Goal: Information Seeking & Learning: Learn about a topic

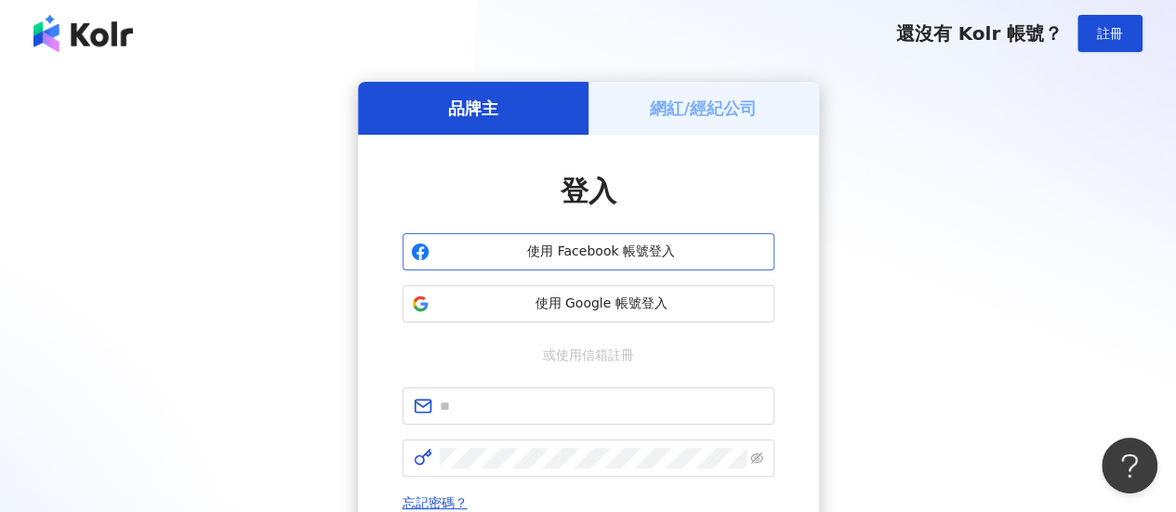
click at [559, 256] on span "使用 Facebook 帳號登入" at bounding box center [601, 252] width 329 height 19
click at [598, 256] on span "使用 Facebook 帳號登入" at bounding box center [601, 252] width 329 height 19
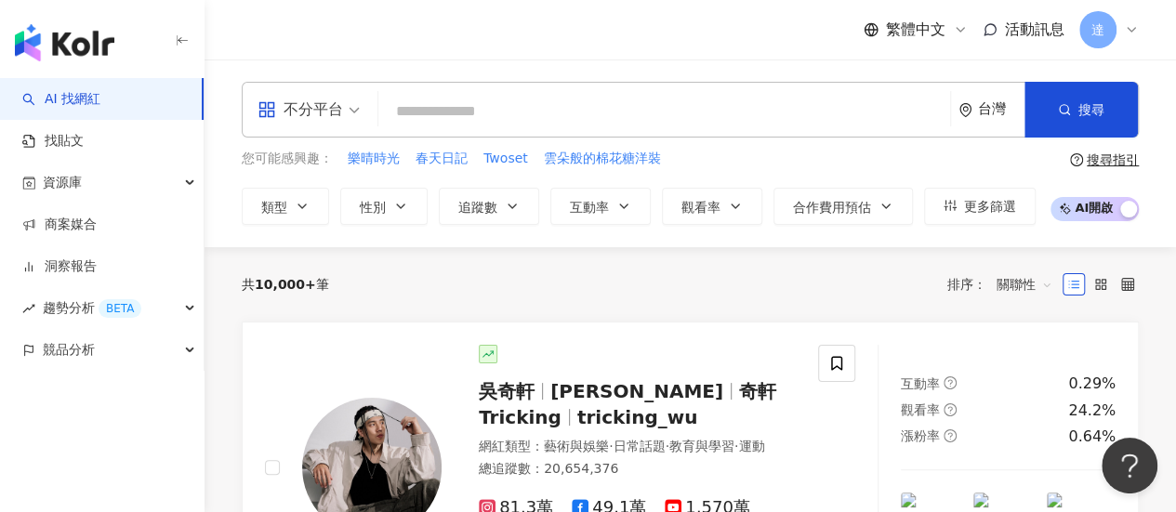
click at [420, 113] on input "search" at bounding box center [664, 111] width 557 height 35
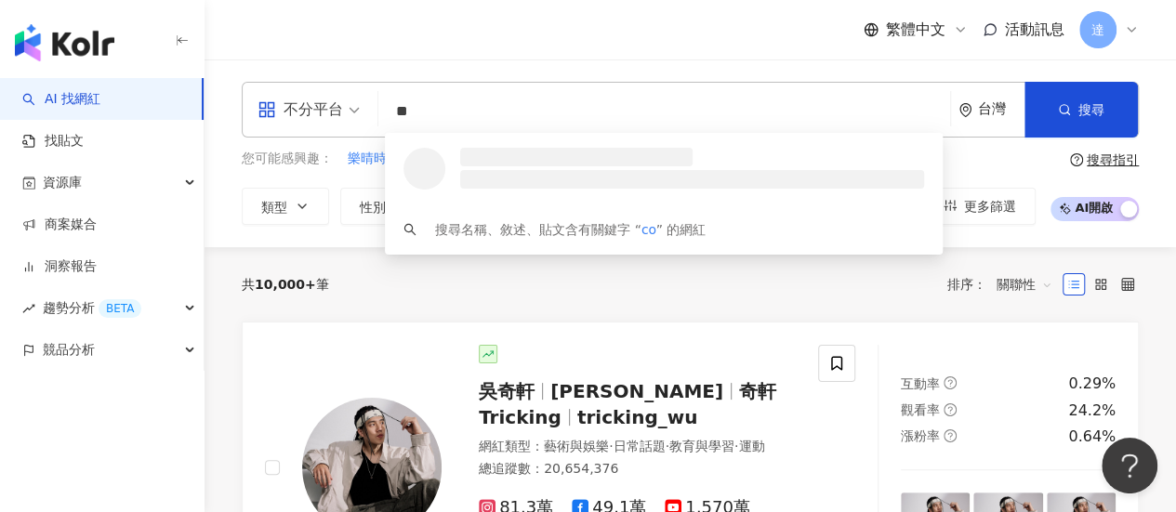
type input "*"
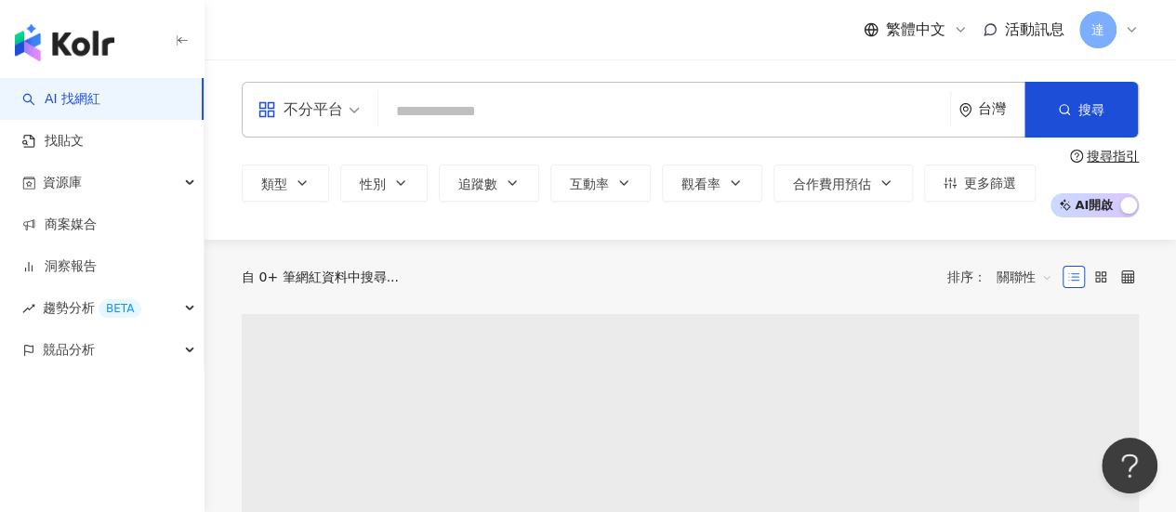
click at [511, 114] on input "search" at bounding box center [664, 111] width 557 height 35
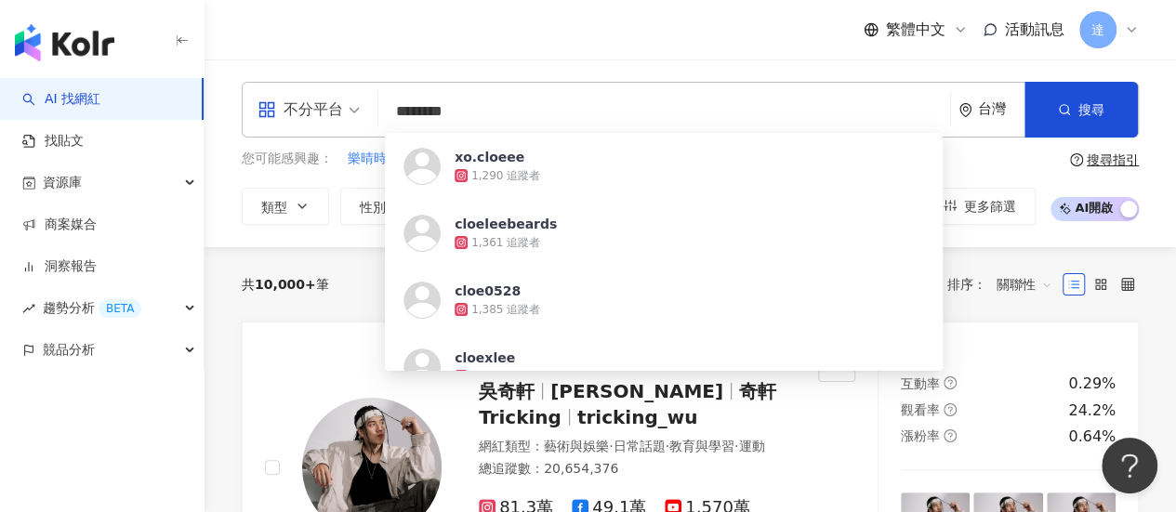
type input "********"
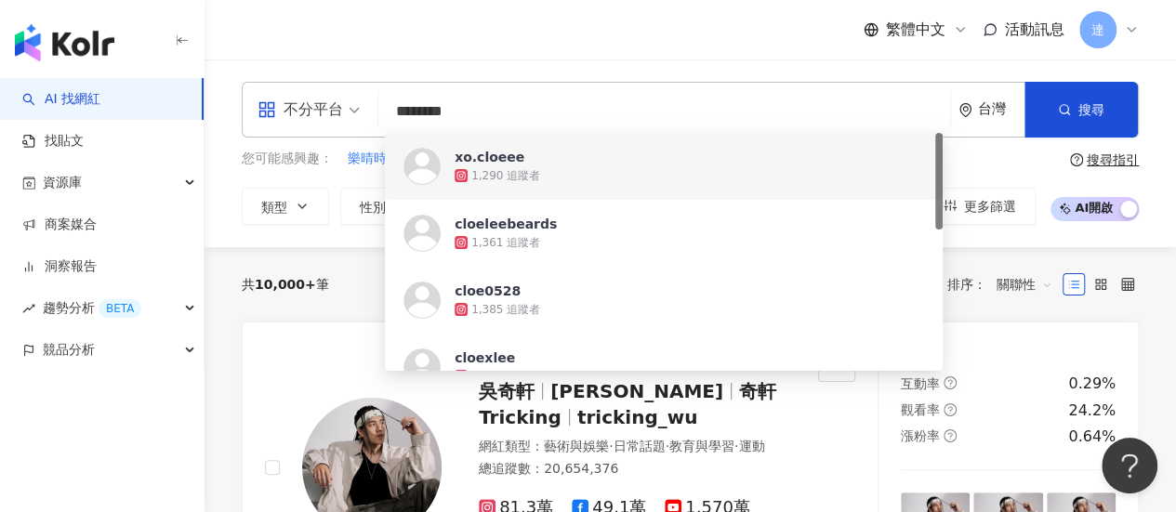
click at [880, 106] on input "********" at bounding box center [664, 111] width 557 height 35
click at [1142, 113] on div "不分平台 ******** 台灣 搜尋 https://www.instagram.com/xo.cloeee https://www.instagram.c…" at bounding box center [691, 153] width 972 height 143
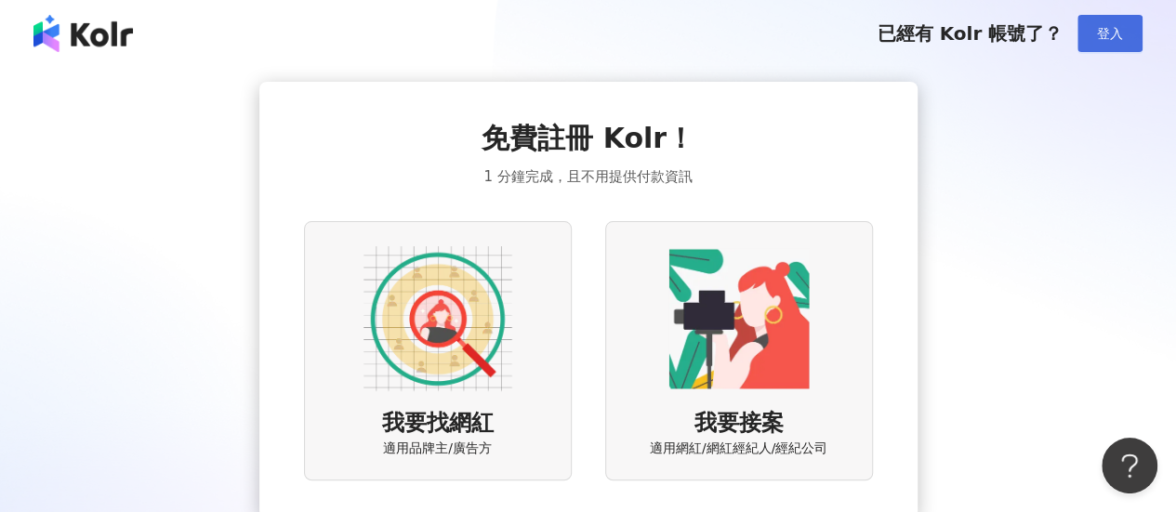
click at [1095, 38] on button "登入" at bounding box center [1110, 33] width 65 height 37
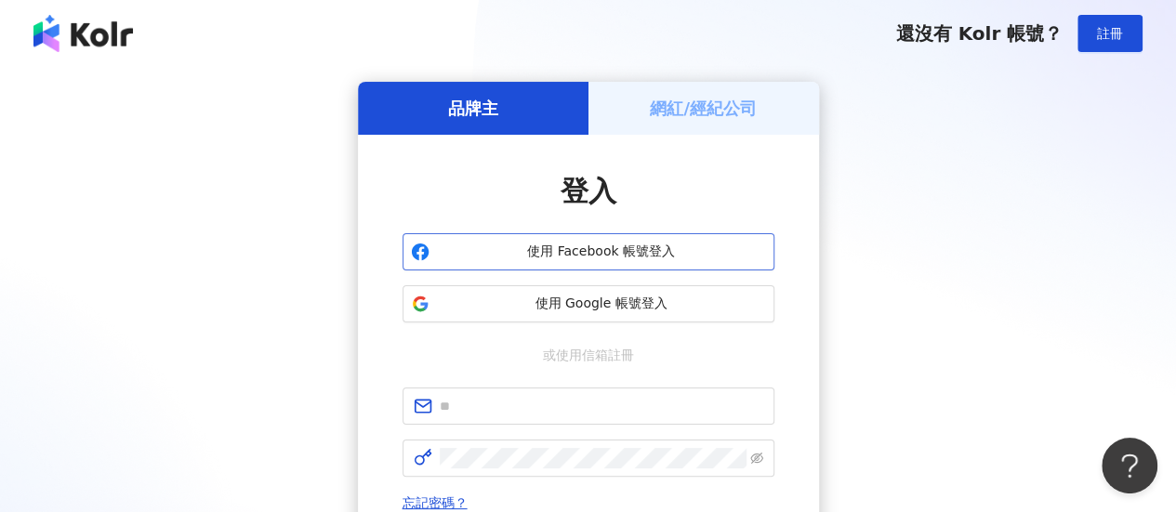
click at [688, 257] on span "使用 Facebook 帳號登入" at bounding box center [601, 252] width 329 height 19
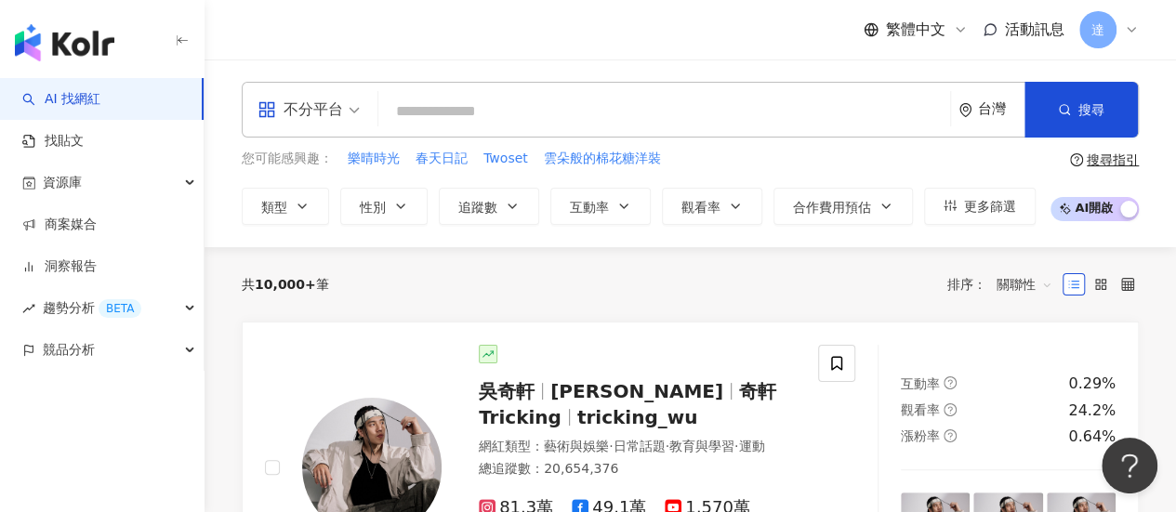
click at [453, 115] on input "search" at bounding box center [664, 111] width 557 height 35
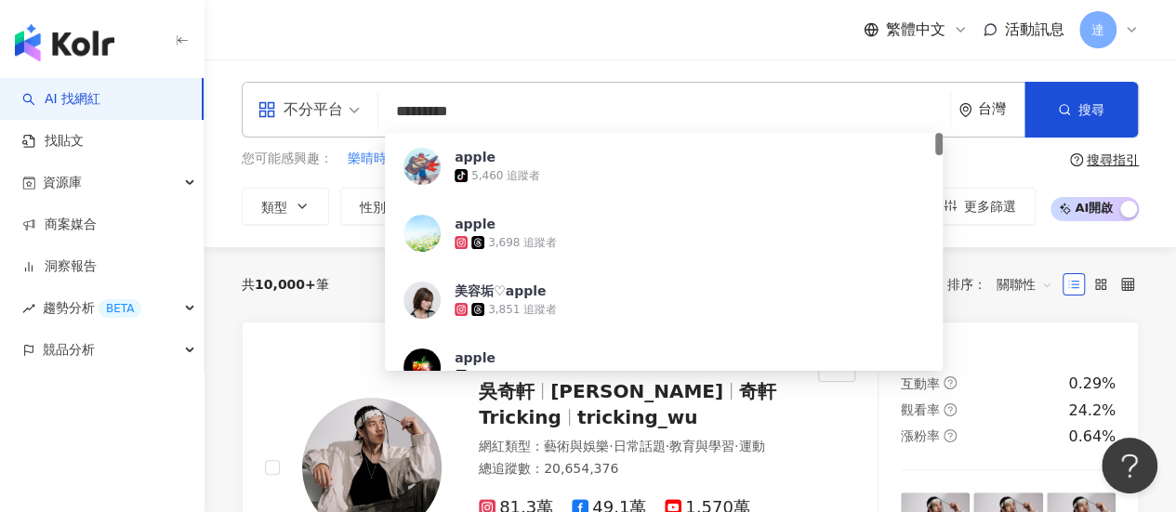
type input "**********"
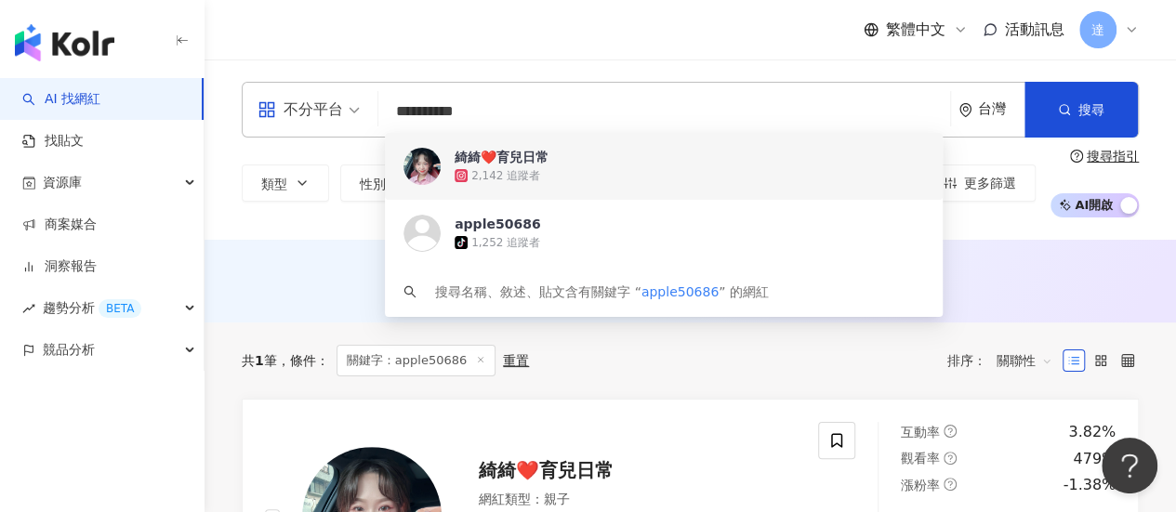
click at [499, 174] on div "2,142 追蹤者" at bounding box center [505, 176] width 69 height 16
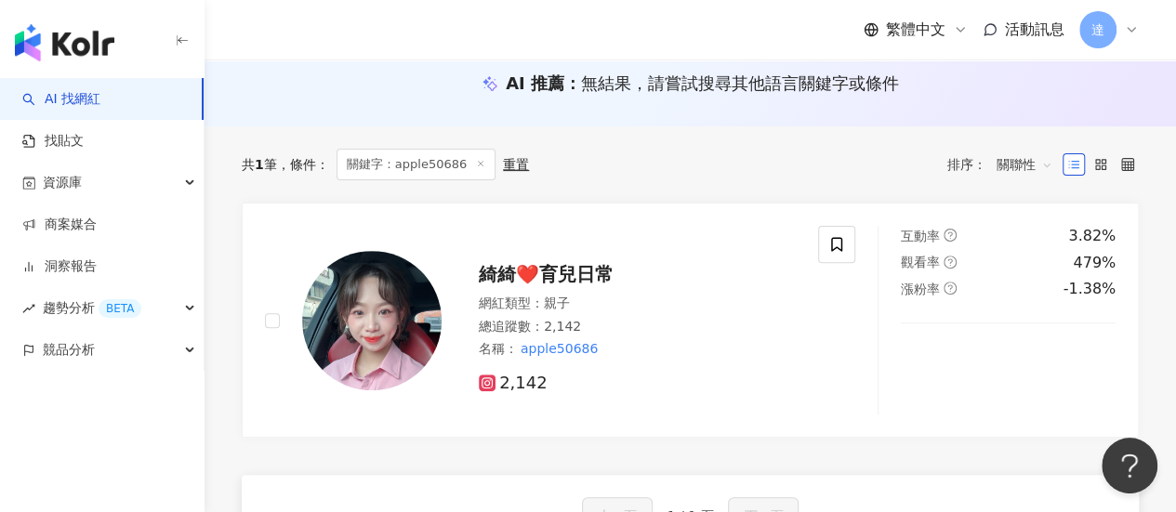
scroll to position [279, 0]
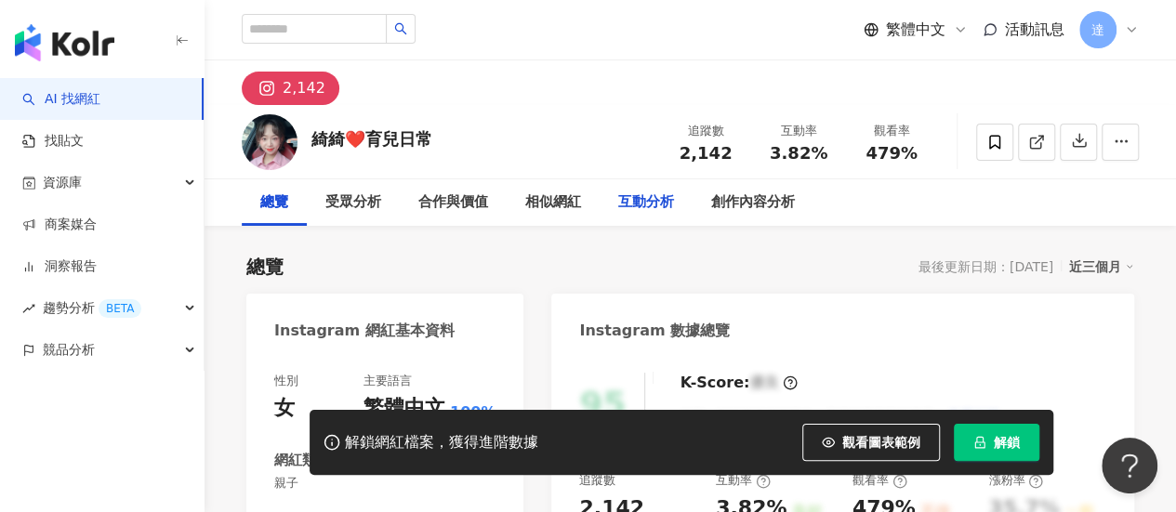
scroll to position [93, 0]
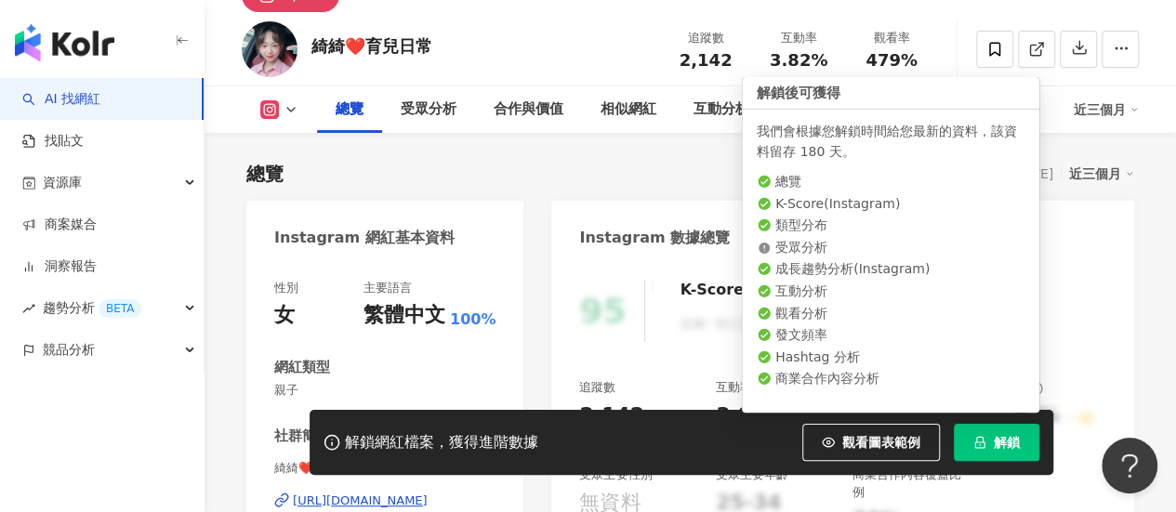
click at [1000, 442] on span "解鎖" at bounding box center [1007, 442] width 26 height 15
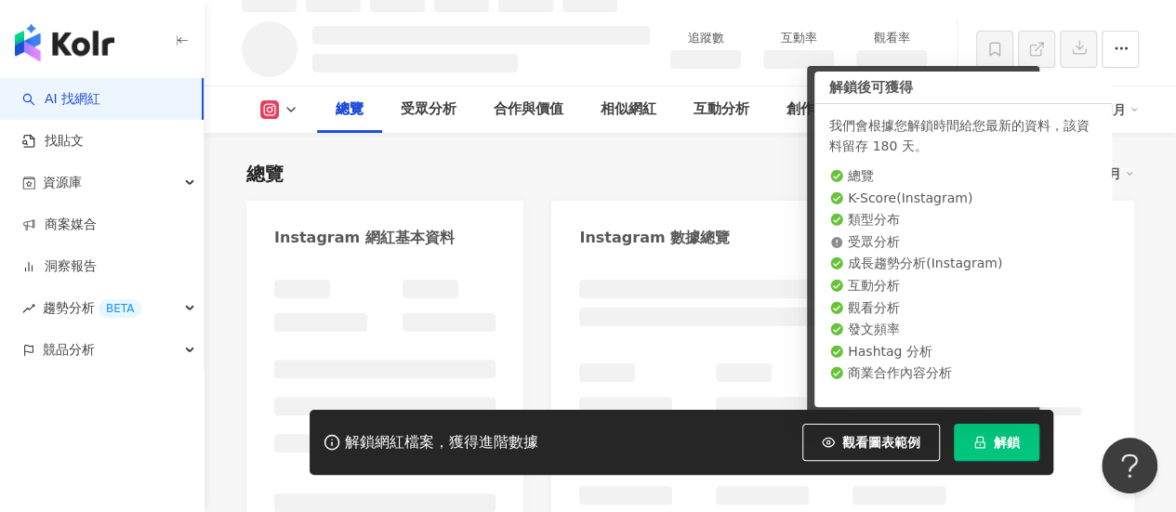
scroll to position [112, 0]
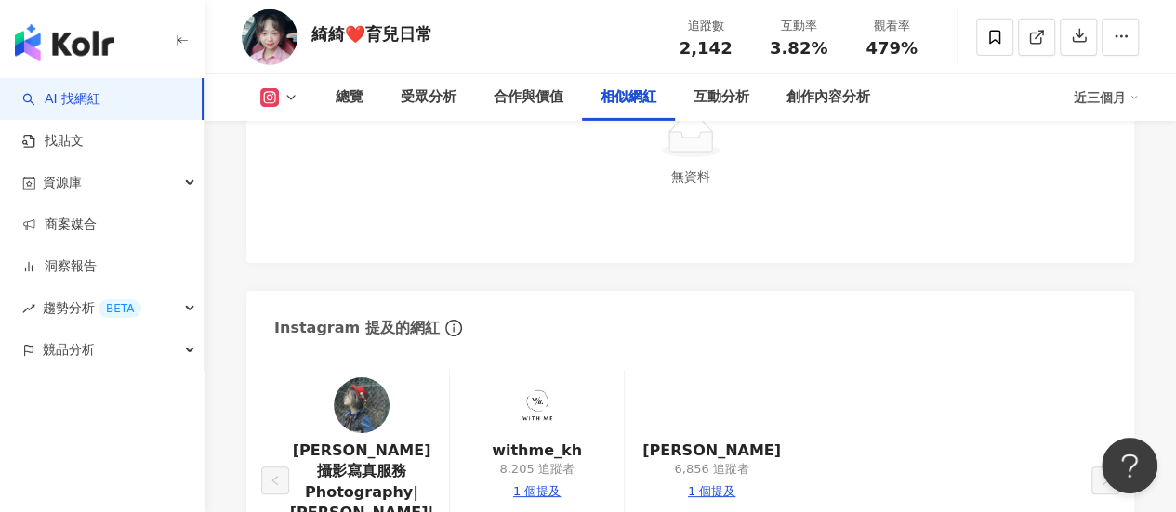
scroll to position [3180, 0]
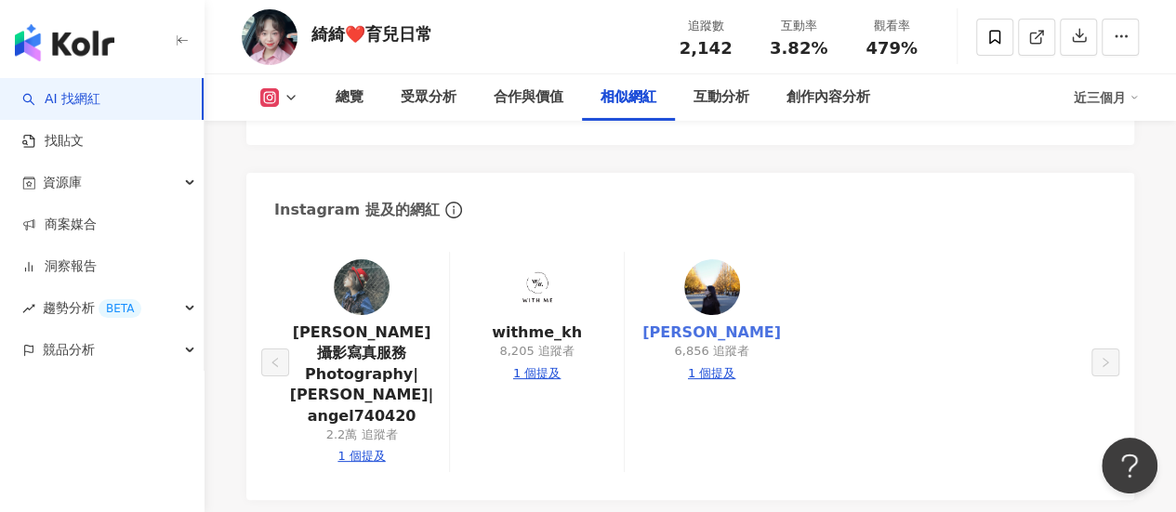
click at [720, 323] on link "吳雨" at bounding box center [711, 333] width 139 height 20
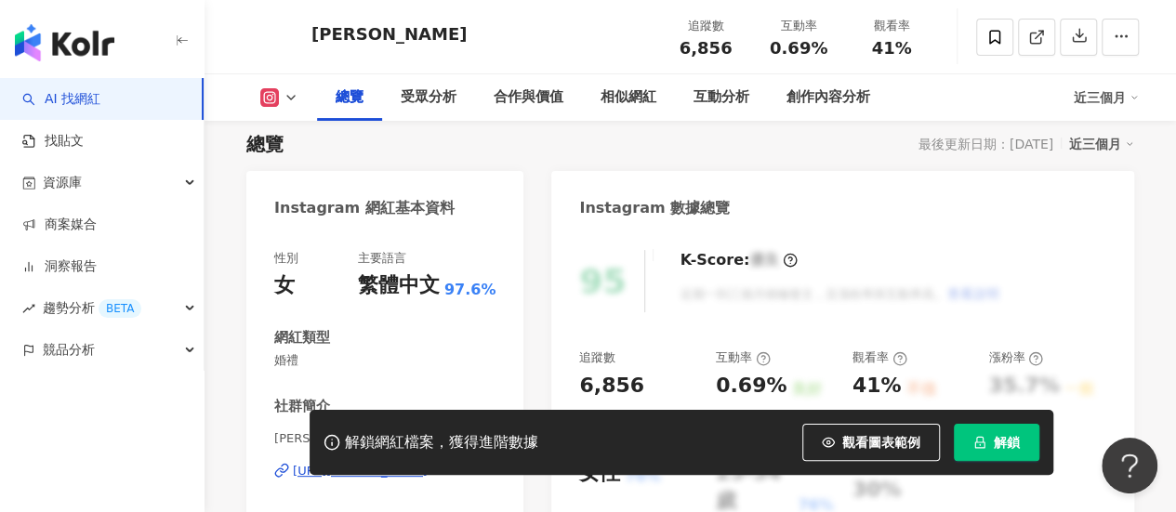
scroll to position [186, 0]
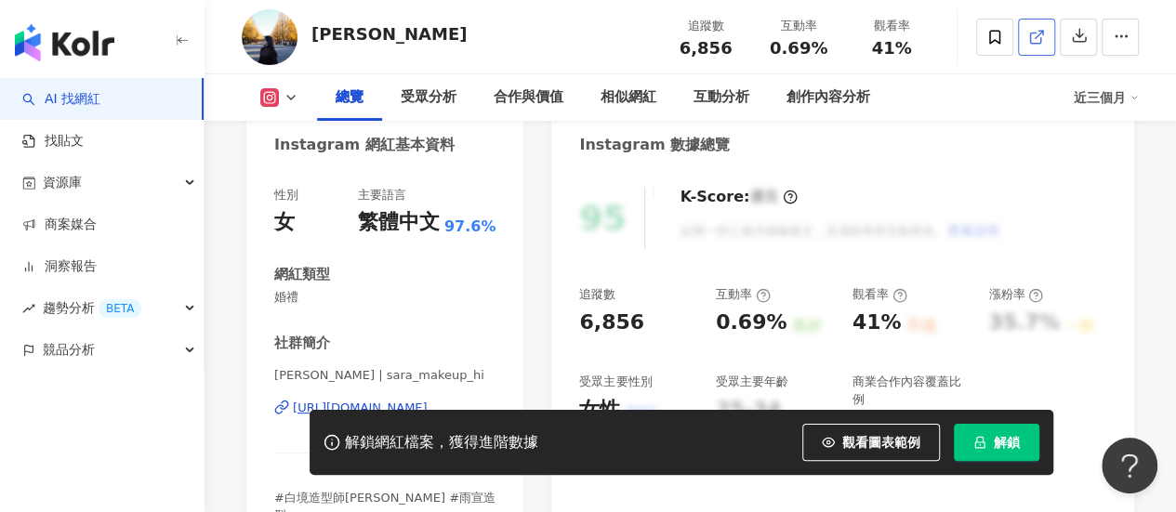
click at [1035, 42] on icon at bounding box center [1036, 37] width 17 height 17
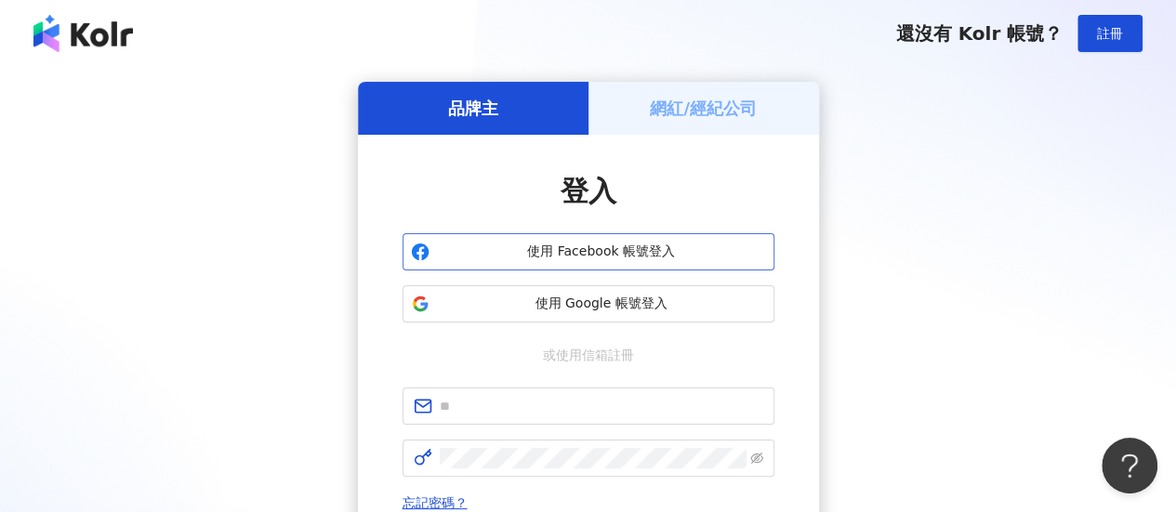
click at [539, 258] on span "使用 Facebook 帳號登入" at bounding box center [601, 252] width 329 height 19
click at [533, 261] on button "使用 Facebook 帳號登入" at bounding box center [589, 251] width 372 height 37
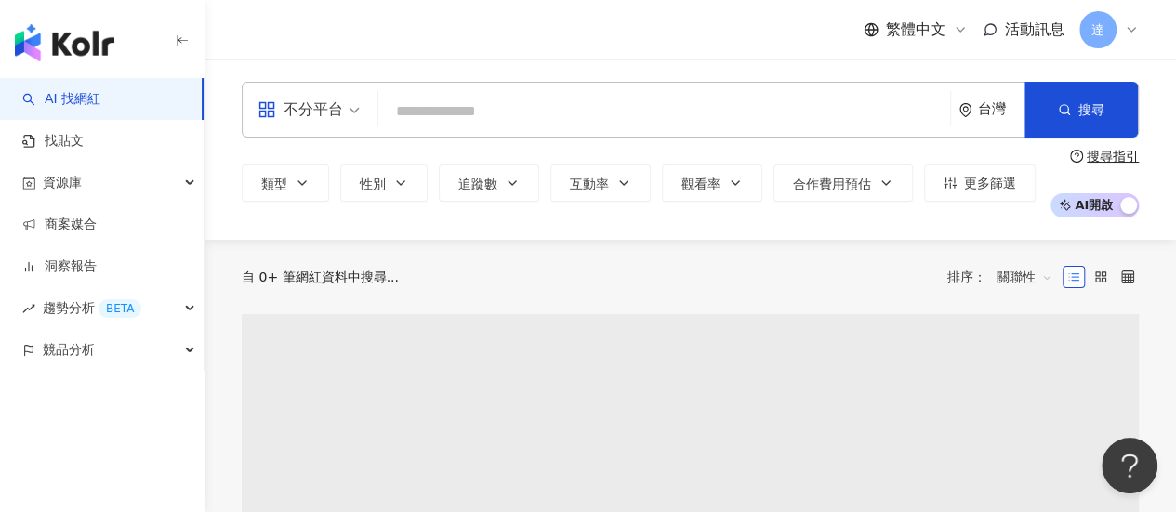
click at [511, 120] on input "search" at bounding box center [664, 111] width 557 height 35
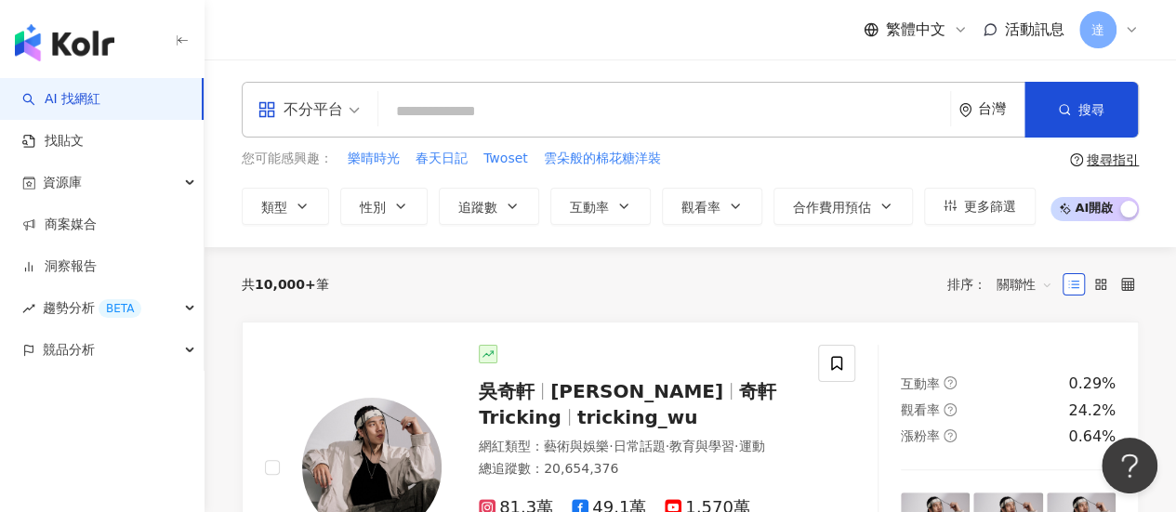
type input "*"
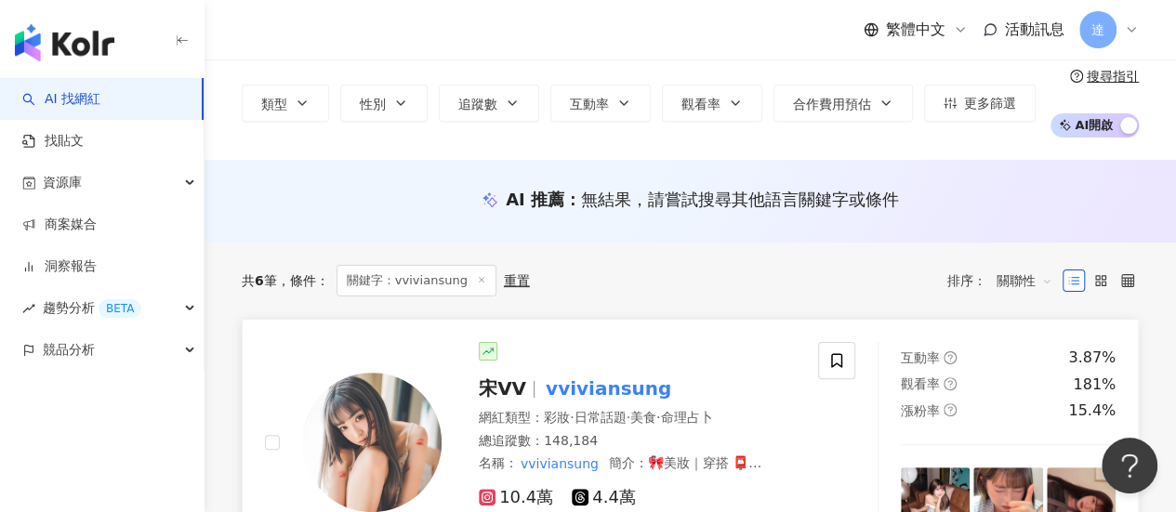
scroll to position [186, 0]
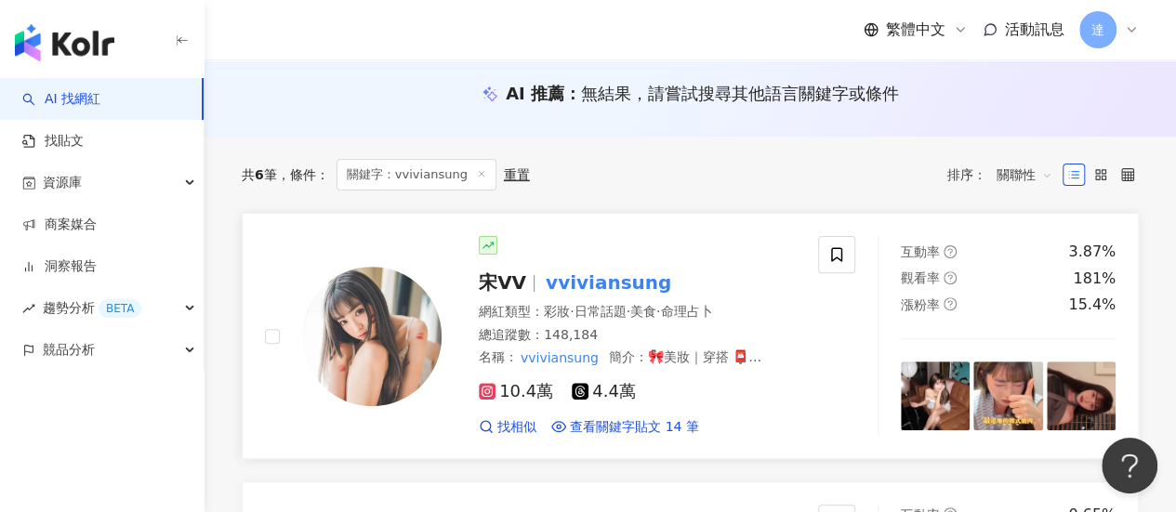
type input "**********"
click at [594, 278] on mark "vviviansung" at bounding box center [608, 283] width 133 height 30
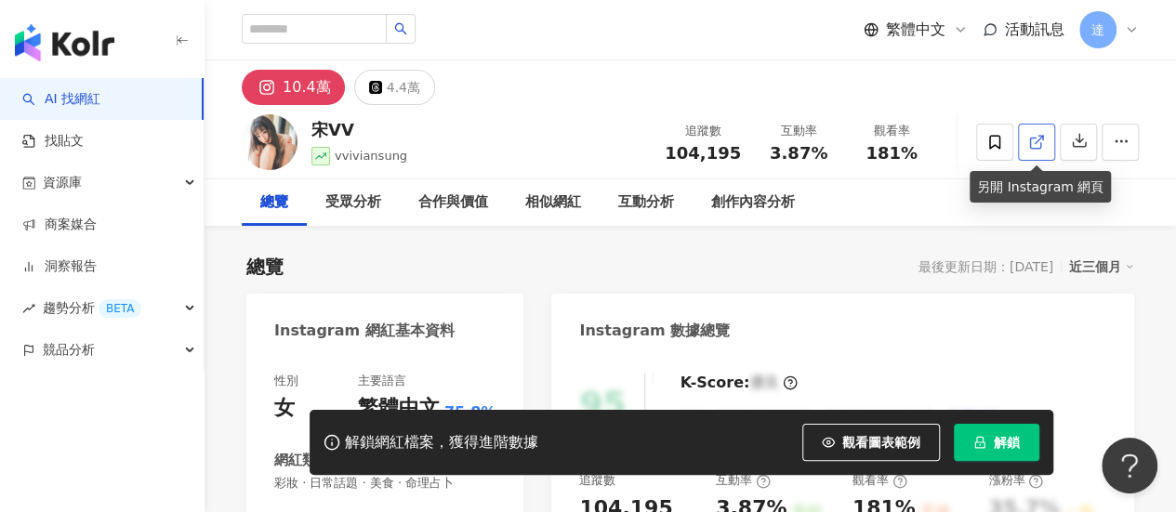
click at [1039, 144] on icon at bounding box center [1035, 143] width 10 height 10
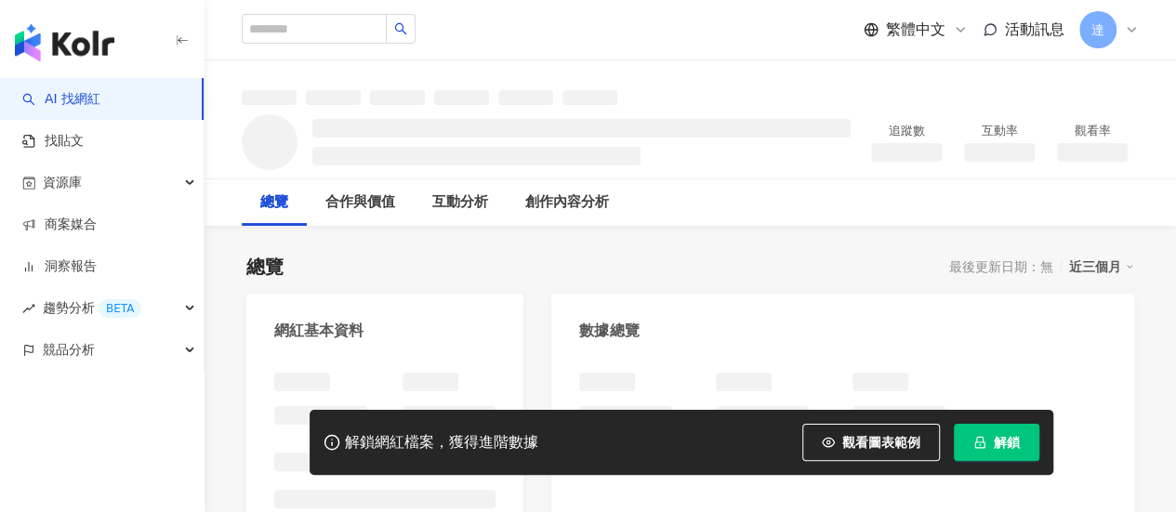
click at [1013, 452] on button "解鎖" at bounding box center [997, 442] width 86 height 37
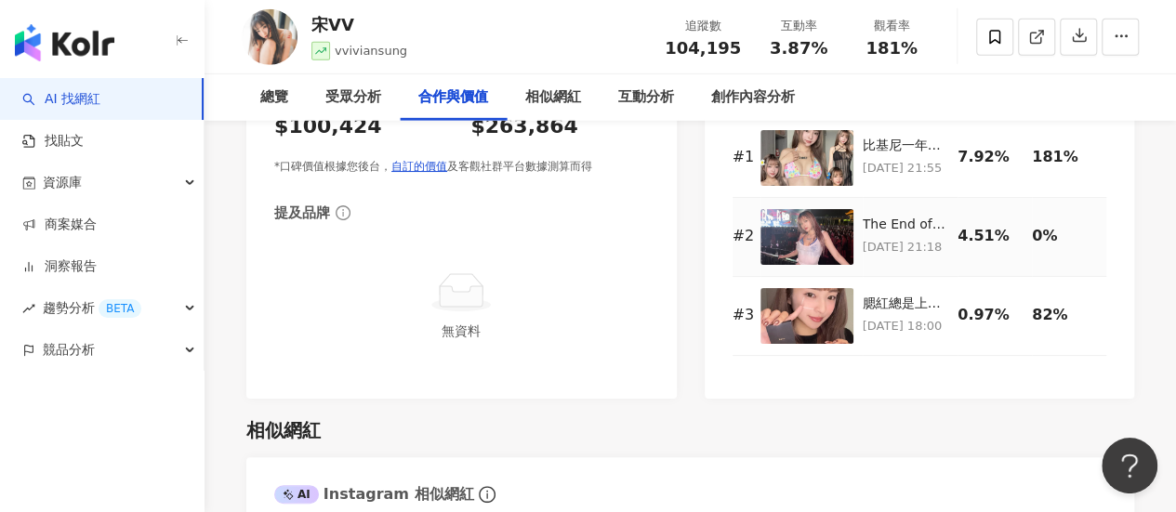
scroll to position [2993, 0]
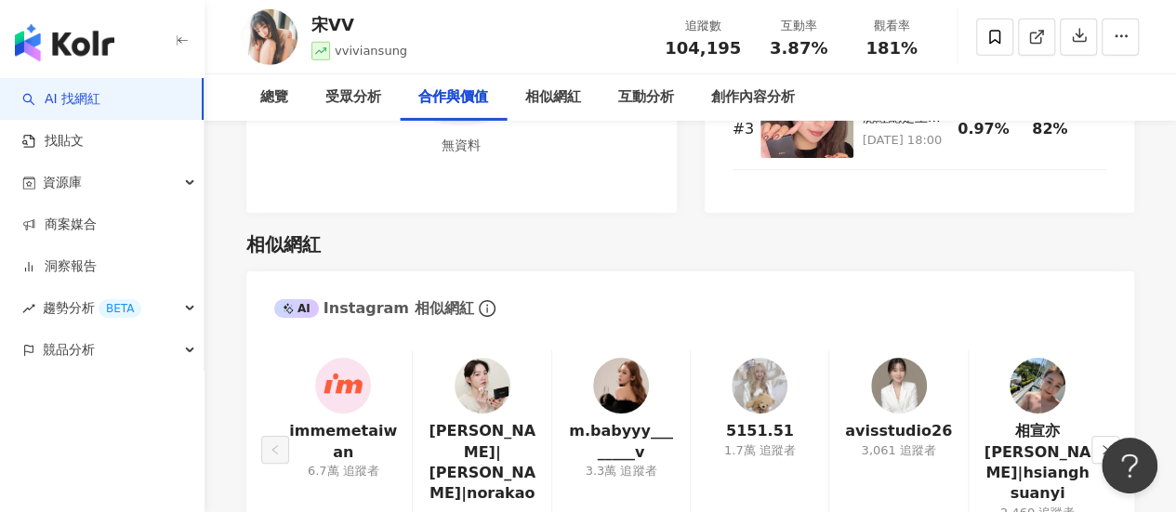
click at [906, 358] on img at bounding box center [899, 386] width 56 height 56
click at [1056, 366] on img at bounding box center [1038, 386] width 56 height 56
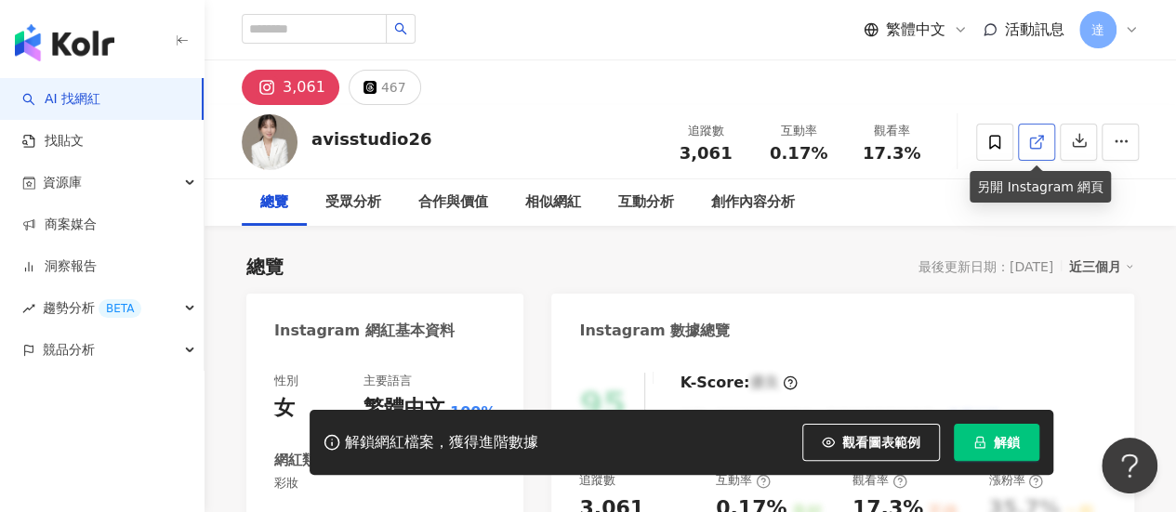
click at [1036, 139] on icon at bounding box center [1036, 142] width 17 height 17
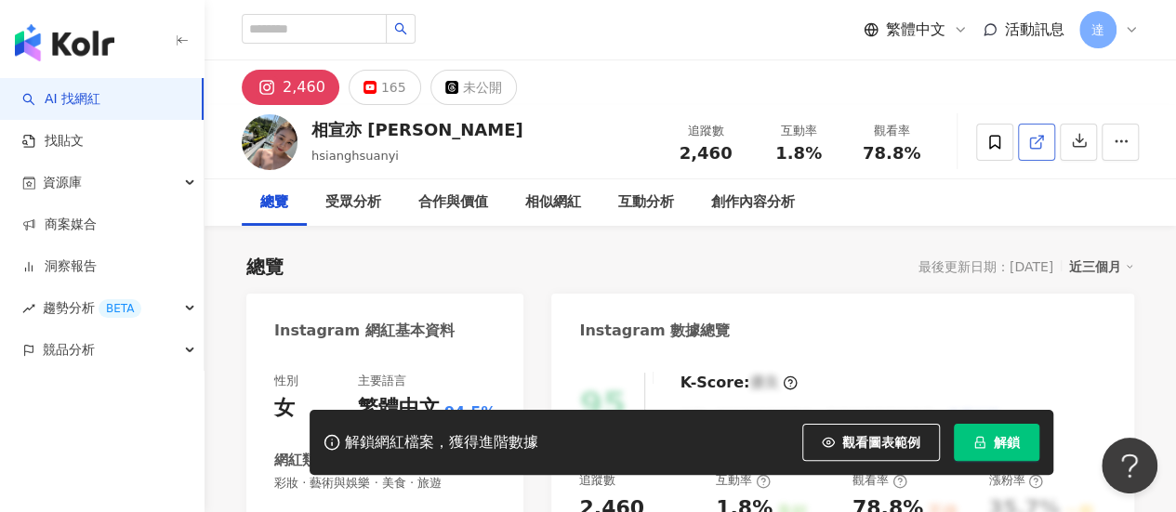
click at [1036, 139] on icon at bounding box center [1036, 142] width 17 height 17
